Goal: Task Accomplishment & Management: Use online tool/utility

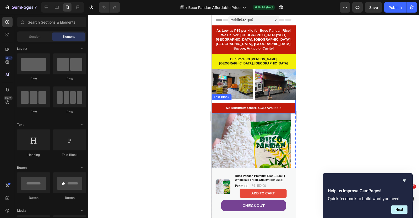
scroll to position [131, 0]
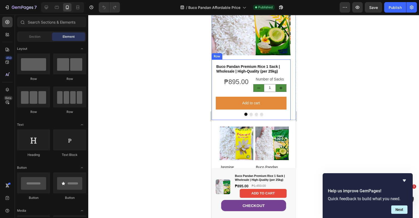
click at [276, 116] on div "Buco Pandan Premium Rice 1 Sack | Wholesale | High-Quality (per 25kg) Product T…" at bounding box center [251, 90] width 79 height 61
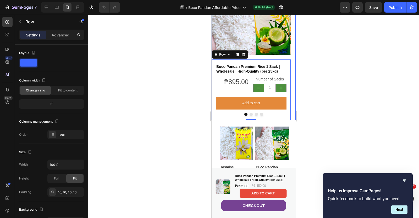
click at [250, 115] on button "Dot" at bounding box center [251, 114] width 3 height 3
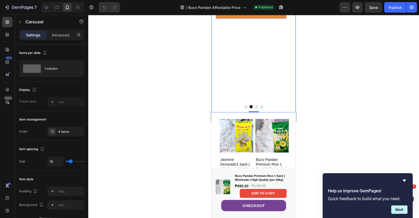
scroll to position [164, 0]
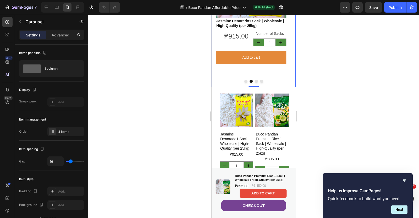
click at [250, 81] on button "Dot" at bounding box center [251, 81] width 3 height 3
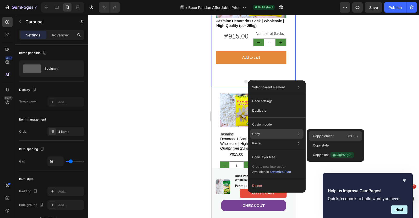
click at [317, 134] on p "Copy element" at bounding box center [323, 136] width 21 height 5
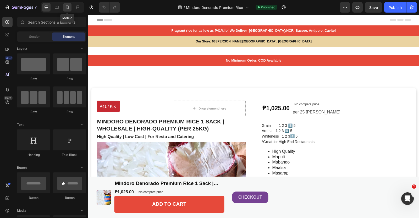
click at [68, 4] on div at bounding box center [67, 7] width 8 height 8
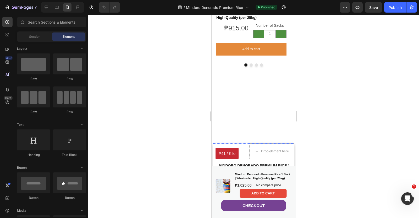
scroll to position [98, 0]
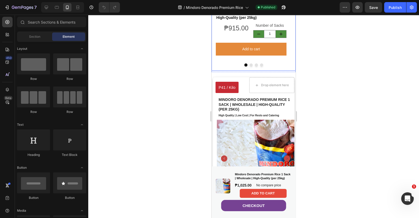
click at [245, 67] on button "Dot" at bounding box center [246, 64] width 3 height 3
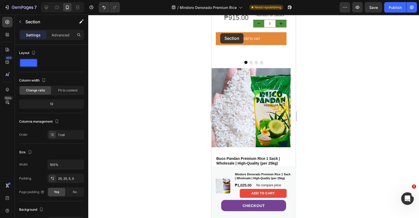
scroll to position [174, 0]
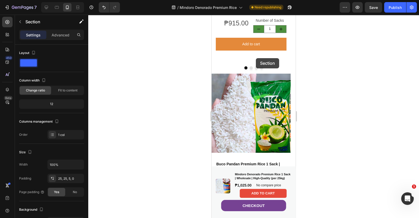
drag, startPoint x: 221, startPoint y: 85, endPoint x: 256, endPoint y: 58, distance: 43.8
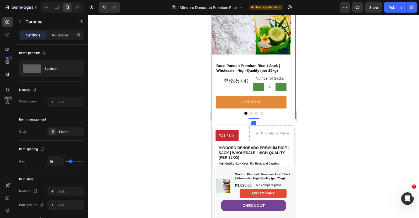
click at [245, 112] on button "Dot" at bounding box center [246, 113] width 3 height 3
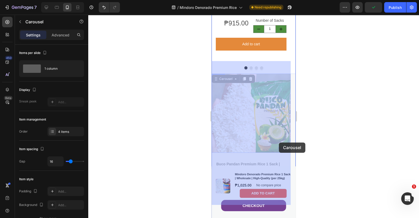
drag, startPoint x: 217, startPoint y: 68, endPoint x: 271, endPoint y: 129, distance: 81.0
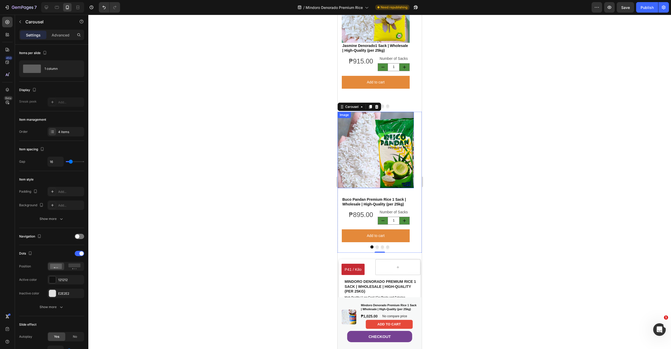
scroll to position [240, 0]
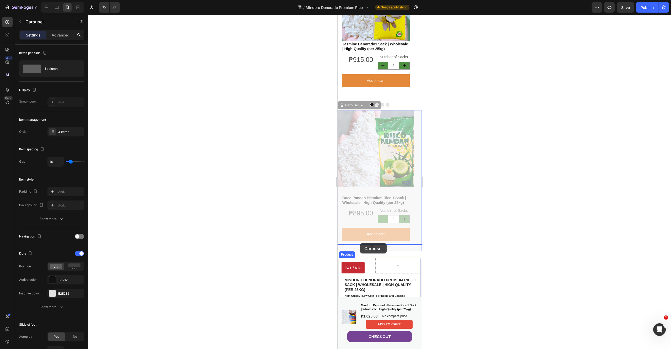
drag, startPoint x: 342, startPoint y: 99, endPoint x: 360, endPoint y: 243, distance: 145.6
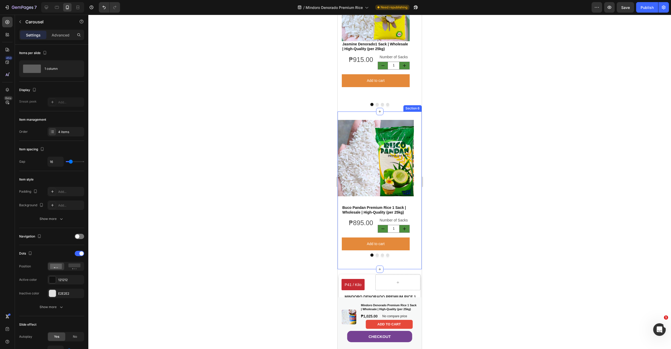
click at [362, 111] on div "Image Buco Pandan Premium Rice 1 Sack | Wholesale | High-Quality (per 25kg) Pro…" at bounding box center [380, 190] width 84 height 158
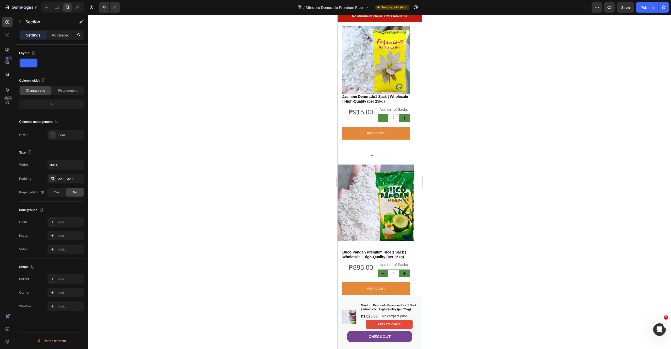
scroll to position [0, 0]
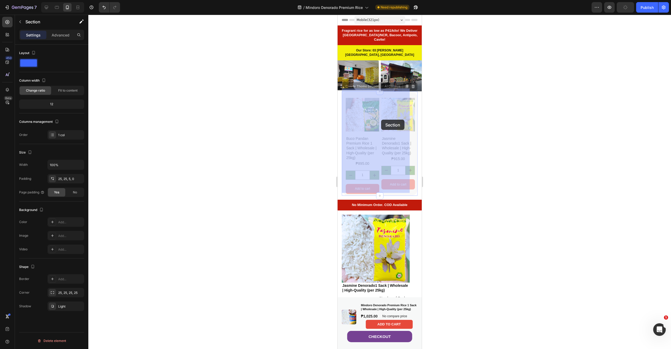
drag, startPoint x: 344, startPoint y: 93, endPoint x: 381, endPoint y: 117, distance: 44.2
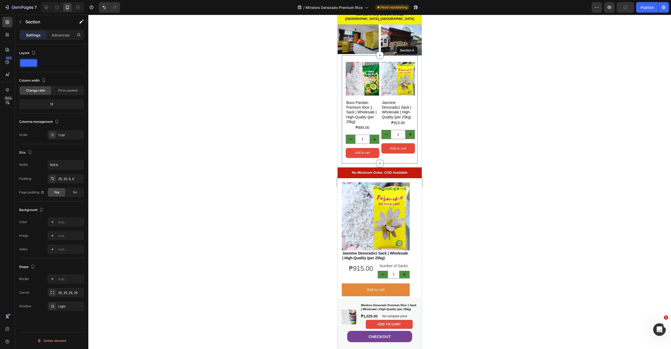
scroll to position [52, 0]
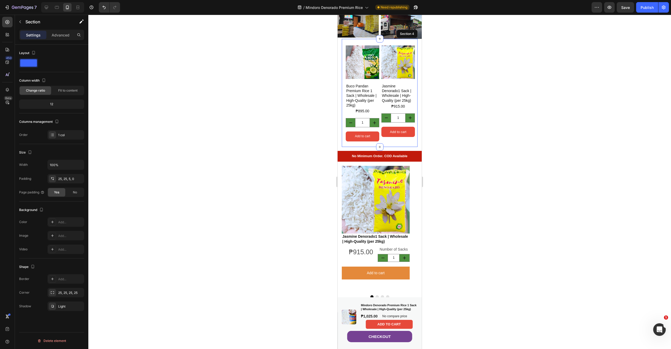
click at [345, 39] on div "Product Images Buco Pandan Premium Rice 1 Sack | Wholesale | High-Quality (per …" at bounding box center [380, 93] width 76 height 108
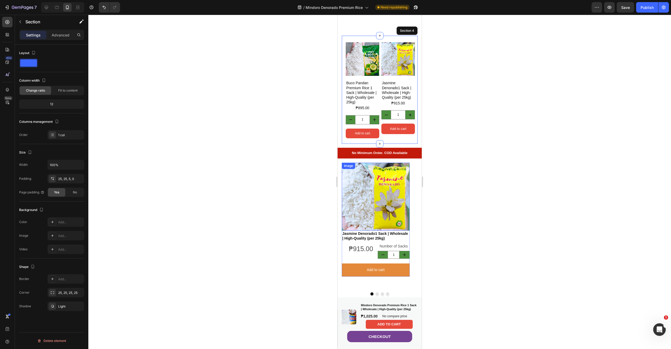
scroll to position [105, 0]
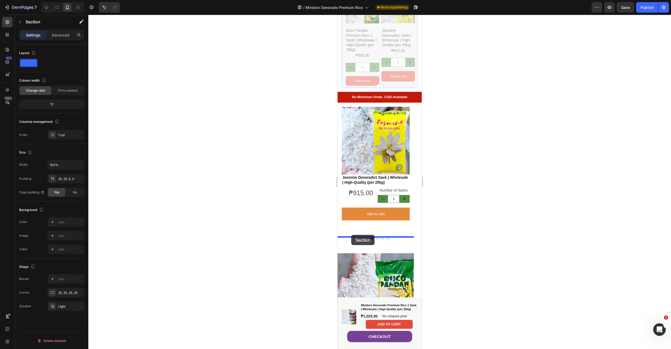
drag, startPoint x: 344, startPoint y: 84, endPoint x: 351, endPoint y: 235, distance: 150.4
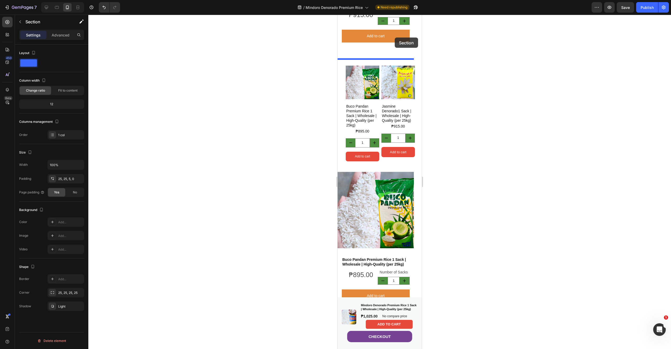
scroll to position [172, 0]
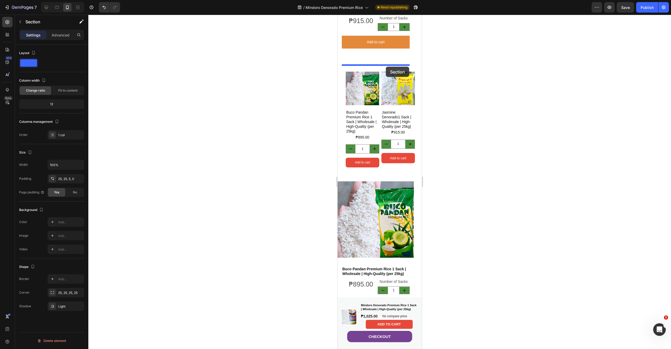
drag, startPoint x: 345, startPoint y: 156, endPoint x: 386, endPoint y: 67, distance: 98.1
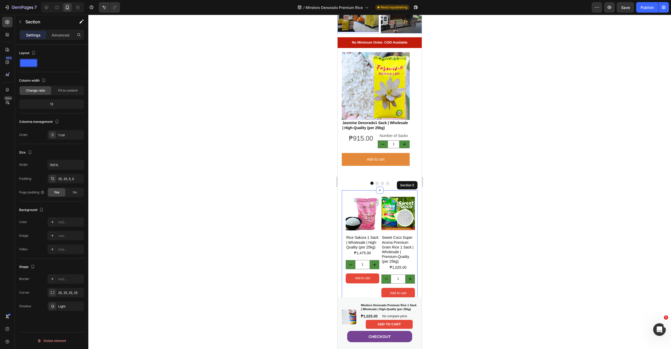
scroll to position [105, 0]
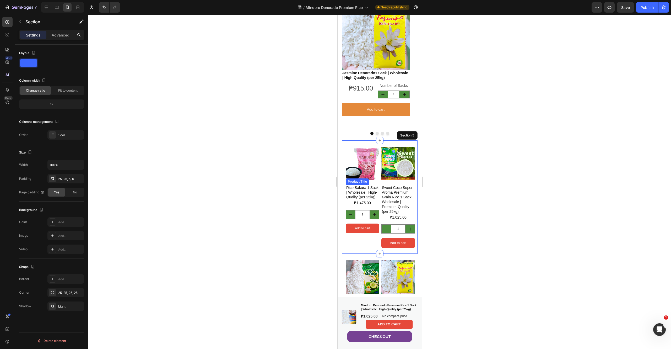
click at [363, 185] on h1 "Rice Sakura 1 Sack | Wholesale | High-Quality (per 25kg)" at bounding box center [363, 192] width 34 height 15
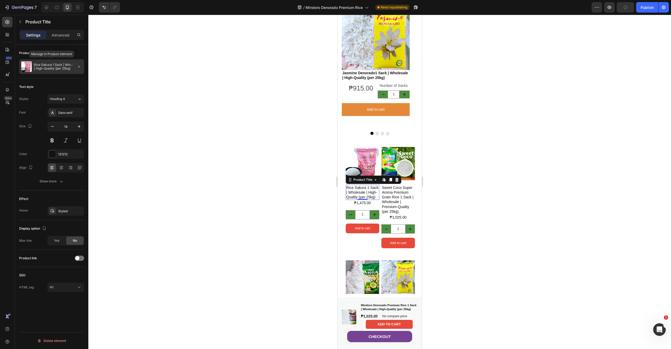
click at [47, 68] on p "Rice Sakura 1 Sack | Wholesale | High-Quality (per 25kg)" at bounding box center [58, 66] width 48 height 7
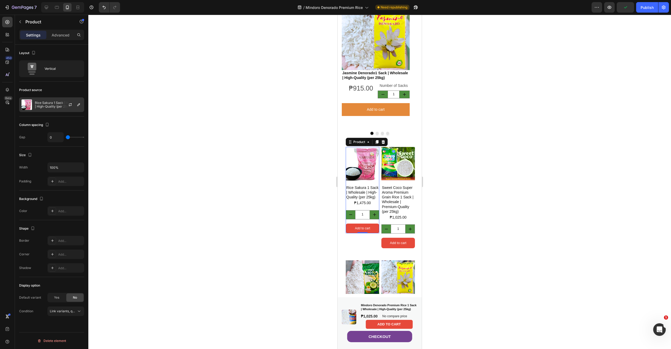
click at [46, 107] on p "Rice Sakura 1 Sack | Wholesale | High-Quality (per 25kg)" at bounding box center [58, 104] width 47 height 7
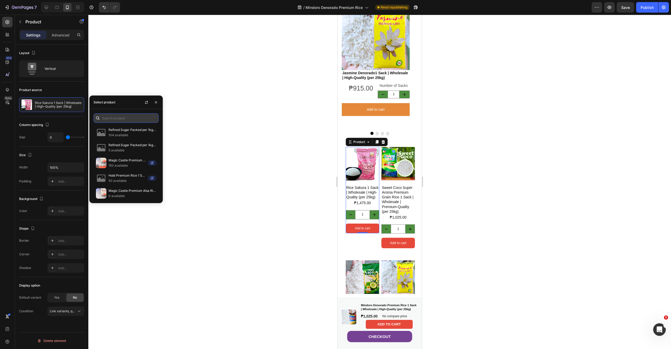
click at [128, 119] on input "text" at bounding box center [126, 117] width 65 height 9
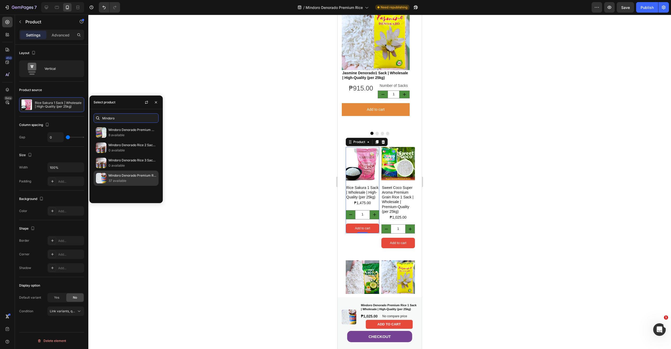
type input "Mindoro"
click at [130, 178] on p "Mindoro Denorado Premium Rice 1 Sack | Wholesale | High-Quality (per 25kg)" at bounding box center [133, 175] width 48 height 5
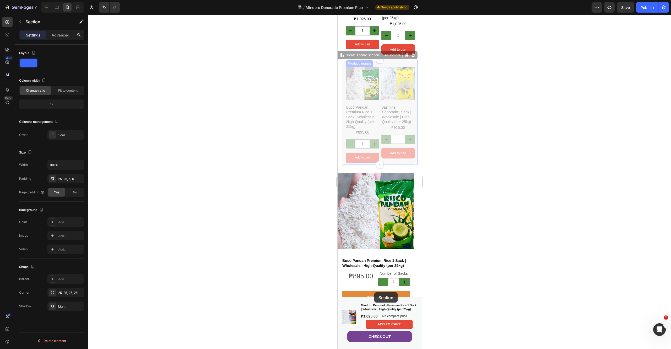
scroll to position [289, 0]
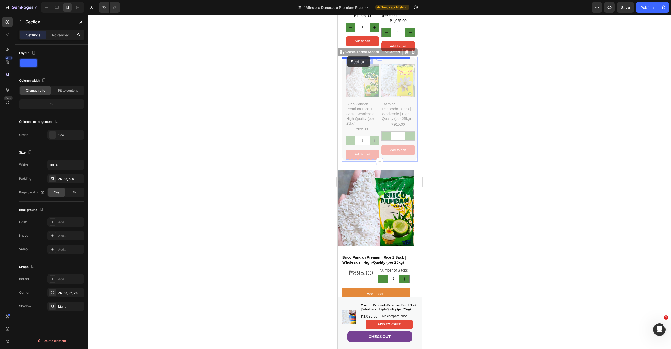
drag, startPoint x: 355, startPoint y: 88, endPoint x: 347, endPoint y: 56, distance: 32.4
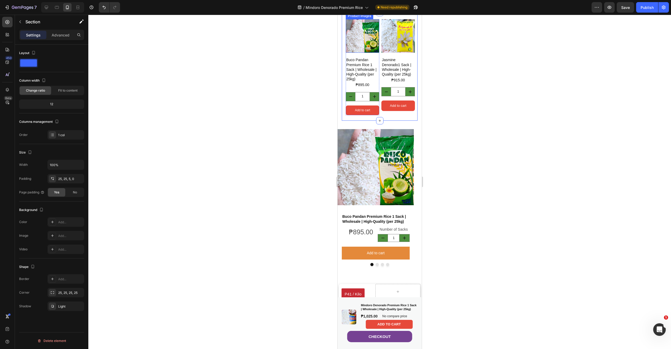
scroll to position [341, 0]
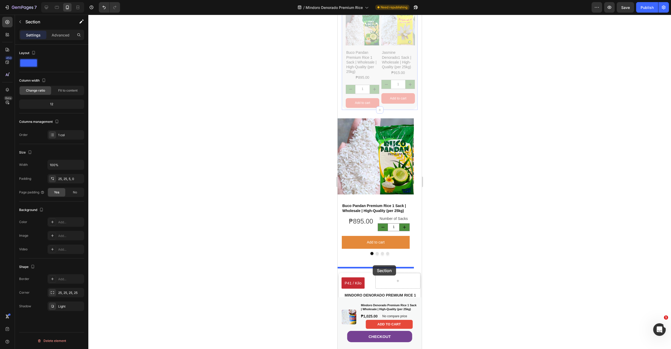
drag, startPoint x: 345, startPoint y: 107, endPoint x: 373, endPoint y: 265, distance: 160.7
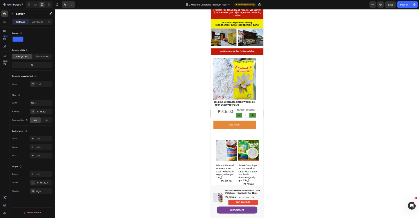
scroll to position [0, 0]
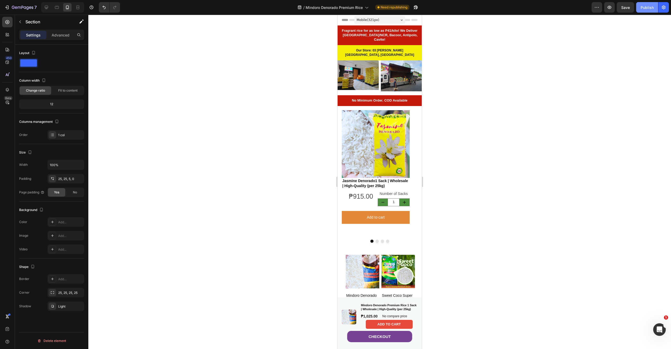
click at [419, 6] on div "Publish" at bounding box center [647, 8] width 13 height 6
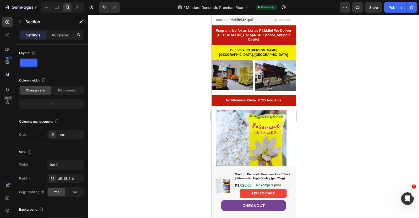
drag, startPoint x: 620, startPoint y: 0, endPoint x: 169, endPoint y: 112, distance: 464.8
click at [169, 112] on div at bounding box center [253, 116] width 331 height 203
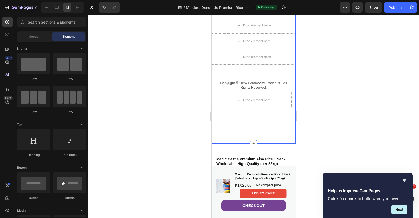
scroll to position [1899, 0]
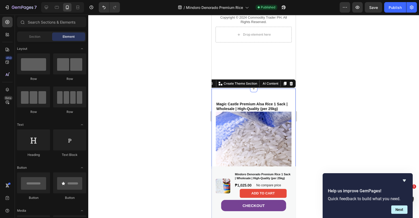
click at [261, 89] on div "Magic Castle Premium Alsa Rice 1 Sack | Wholesale | High-Quality (per 25kg) Pro…" at bounding box center [254, 167] width 84 height 157
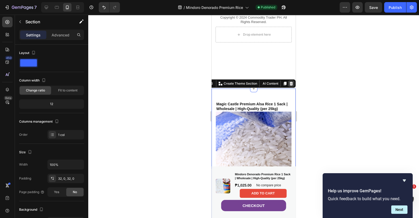
click at [290, 82] on icon at bounding box center [291, 84] width 3 height 4
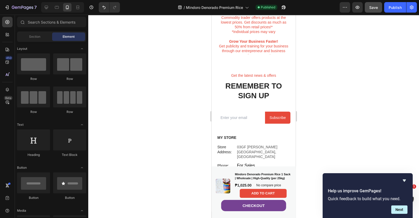
scroll to position [1608, 0]
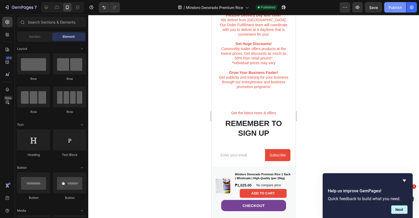
click at [393, 7] on div "Publish" at bounding box center [395, 8] width 13 height 6
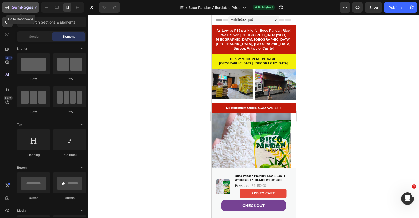
click at [8, 6] on icon "button" at bounding box center [6, 7] width 5 height 5
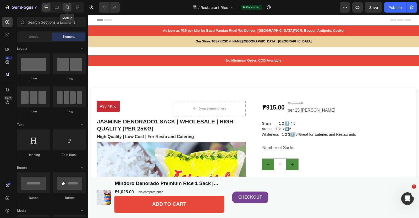
click at [70, 8] on div at bounding box center [67, 7] width 8 height 8
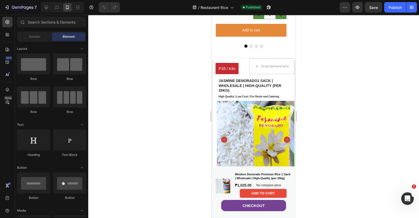
scroll to position [131, 0]
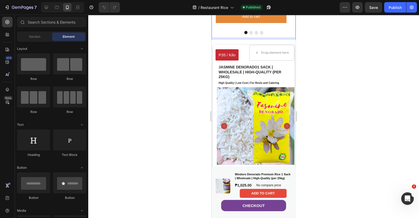
click at [250, 34] on button "Dot" at bounding box center [251, 32] width 3 height 3
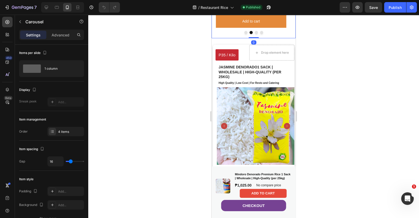
click at [255, 34] on button "Dot" at bounding box center [256, 32] width 3 height 3
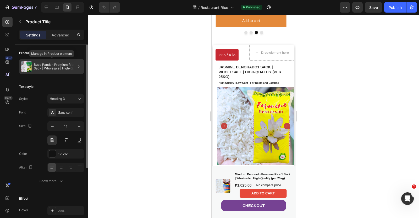
click at [48, 64] on p "Buco Pandan Premium Rice 1 Sack | Wholesale | High-Quality (per 25kg)" at bounding box center [58, 66] width 48 height 7
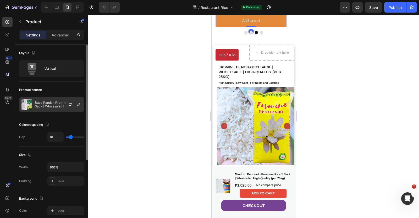
click at [50, 108] on p "Buco Pandan Premium Rice 1 Sack | Wholesale | High-Quality (per 25kg)" at bounding box center [58, 104] width 47 height 7
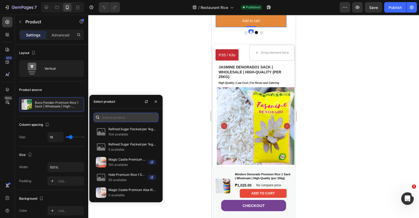
click at [118, 119] on input "text" at bounding box center [126, 117] width 65 height 9
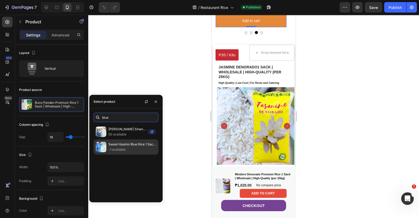
type input "blue"
click at [131, 148] on p "-1 available" at bounding box center [133, 149] width 48 height 5
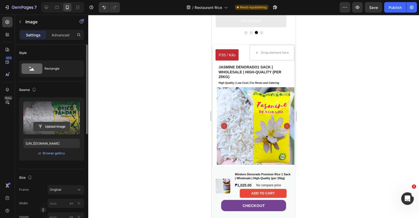
click at [54, 125] on input "file" at bounding box center [52, 126] width 36 height 9
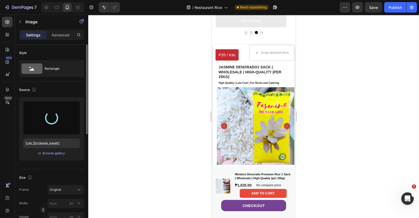
type input "[URL][DOMAIN_NAME]"
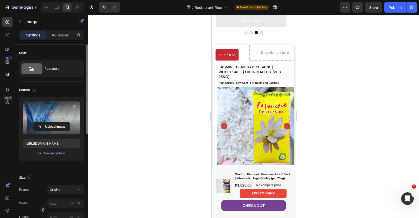
scroll to position [65, 0]
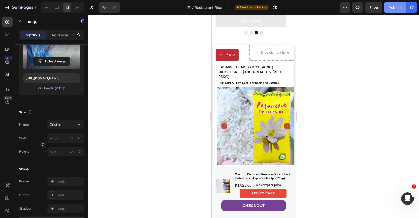
click at [396, 8] on div "Publish" at bounding box center [395, 8] width 13 height 6
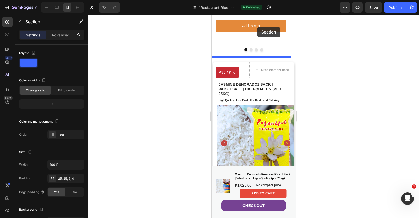
scroll to position [178, 0]
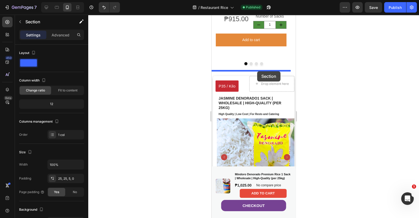
drag, startPoint x: 229, startPoint y: 94, endPoint x: 257, endPoint y: 71, distance: 36.2
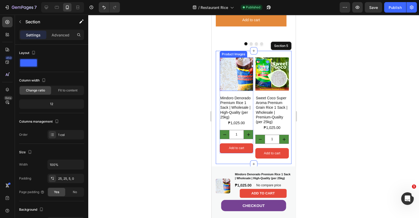
scroll to position [211, 0]
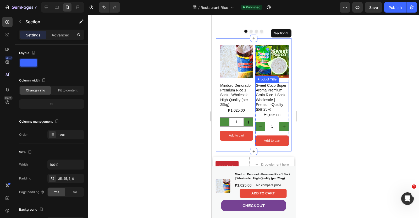
click at [270, 91] on h1 "Sweet Coco Super Aroma Premium Grain Rice 1 Sack | Wholesale | Premium-Quality …" at bounding box center [273, 98] width 34 height 30
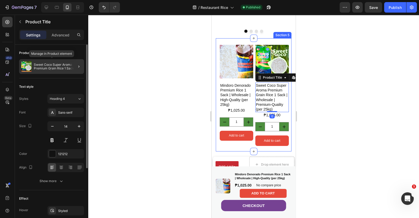
click at [46, 65] on p "Sweet Coco Super Aroma Premium Grain Rice 1 Sack | Wholesale | Premium-Quality …" at bounding box center [58, 66] width 48 height 7
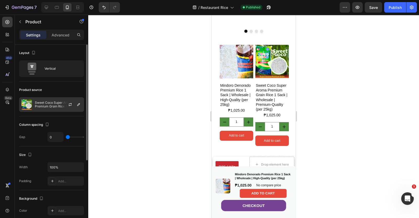
click at [47, 101] on p "Sweet Coco Super Aroma Premium Grain Rice 1 Sack | Wholesale | Premium-Quality …" at bounding box center [58, 104] width 47 height 7
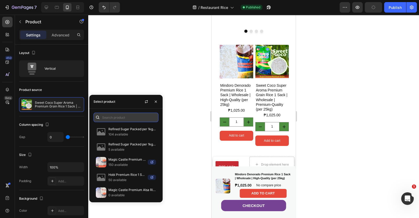
click at [126, 116] on input "text" at bounding box center [126, 117] width 65 height 9
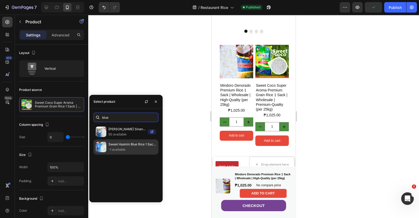
type input "blue"
click at [123, 147] on p "Sweet Hasmin Blue Rice 1 Sack | Wholesale | High-Quality (per 25kg)" at bounding box center [133, 144] width 48 height 5
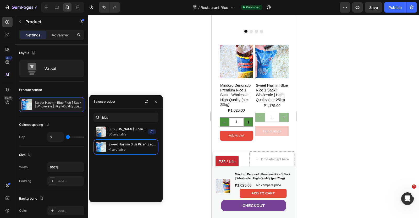
click at [326, 96] on div at bounding box center [253, 116] width 331 height 203
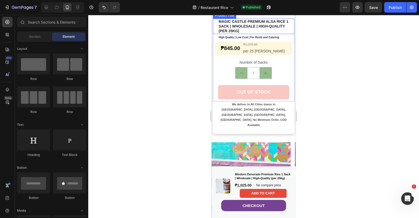
scroll to position [702, 0]
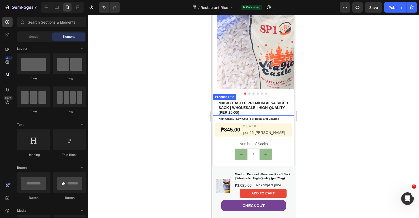
drag, startPoint x: 252, startPoint y: 104, endPoint x: 218, endPoint y: 96, distance: 35.0
click at [252, 104] on h1 "Magic Castle Premium Alsa Rice 1 Sack | Wholesale | High-Quality (per 25kg)" at bounding box center [255, 107] width 74 height 15
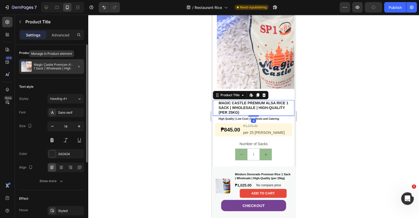
click at [42, 65] on p "Magic Castle Premium Alsa Rice 1 Sack | Wholesale | High-Quality (per 25kg)" at bounding box center [58, 66] width 48 height 7
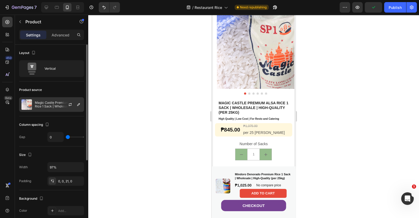
click at [48, 105] on p "Magic Castle Premium Alsa Rice 1 Sack | Wholesale | High-Quality (per 25kg)" at bounding box center [58, 104] width 47 height 7
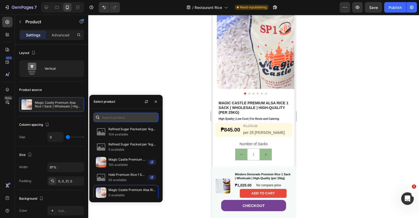
click at [139, 120] on input "text" at bounding box center [126, 117] width 65 height 9
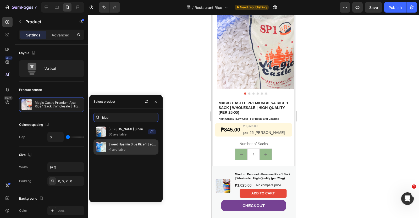
type input "blue"
click at [121, 147] on p "-1 available" at bounding box center [133, 149] width 48 height 5
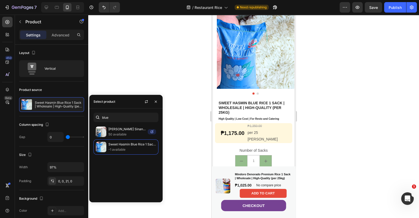
click at [366, 100] on div at bounding box center [253, 116] width 331 height 203
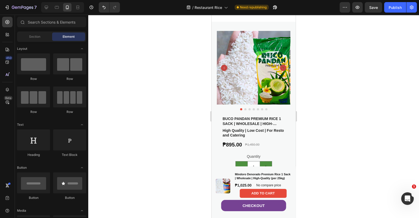
scroll to position [1147, 0]
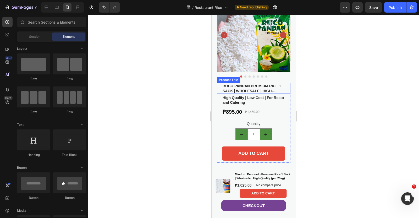
click at [252, 87] on h1 "Buco Pandan Premium Rice 1 Sack | Wholesale | High-Quality (per 25kg)" at bounding box center [253, 88] width 63 height 10
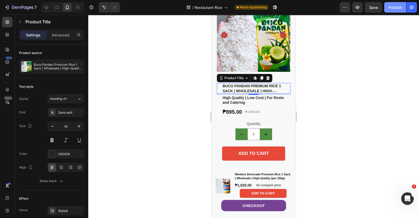
click at [391, 5] on div "Publish" at bounding box center [395, 8] width 13 height 6
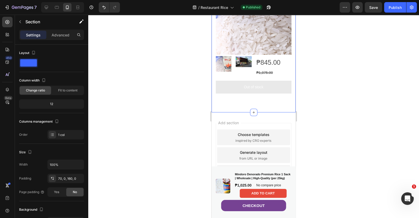
scroll to position [1753, 0]
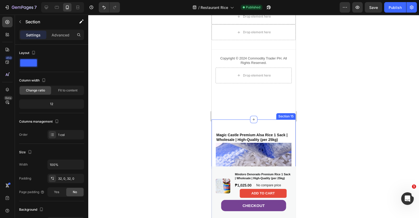
click at [273, 124] on div "Magic Castle Premium Alsa Rice 1 Sack | Wholesale | High-Quality (per 25kg) Pro…" at bounding box center [254, 198] width 84 height 157
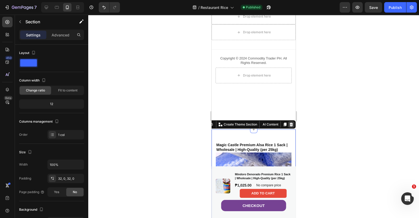
click at [289, 122] on icon at bounding box center [291, 124] width 4 height 4
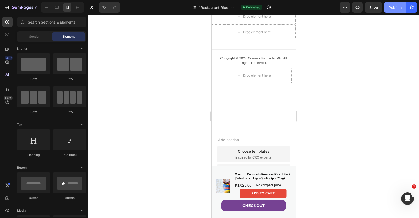
click at [393, 7] on div "Publish" at bounding box center [395, 8] width 13 height 6
